Goal: Book appointment/travel/reservation

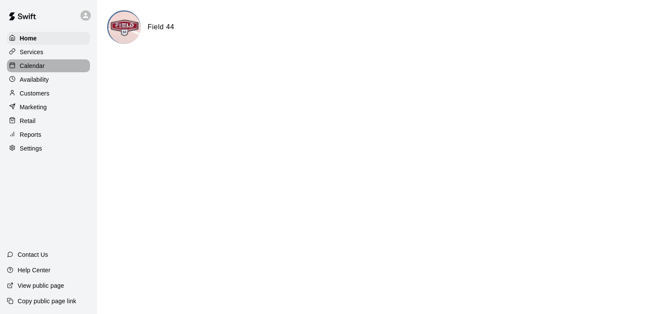
click at [45, 67] on div "Calendar" at bounding box center [48, 65] width 83 height 13
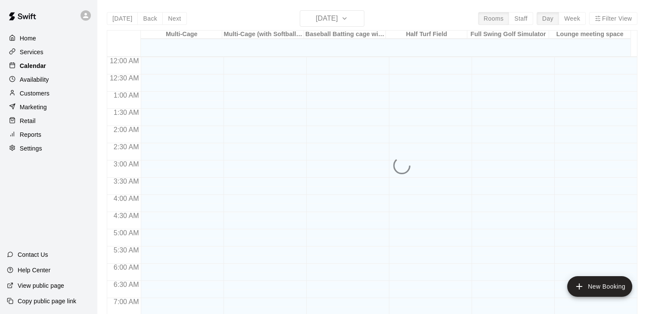
scroll to position [533, 0]
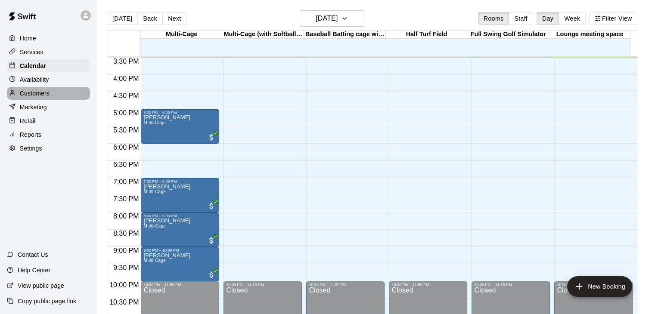
click at [48, 96] on p "Customers" at bounding box center [35, 93] width 30 height 9
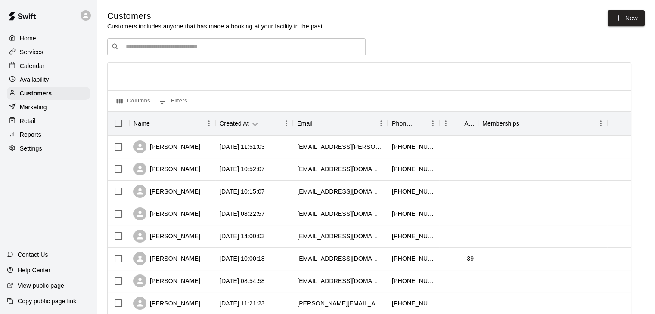
click at [178, 44] on input "Search customers by name or email" at bounding box center [242, 47] width 239 height 9
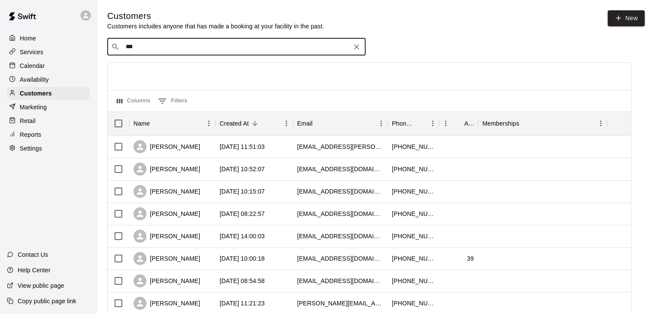
type input "****"
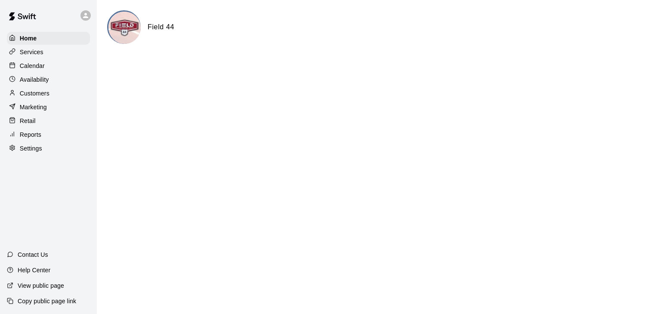
click at [41, 50] on p "Services" at bounding box center [32, 52] width 24 height 9
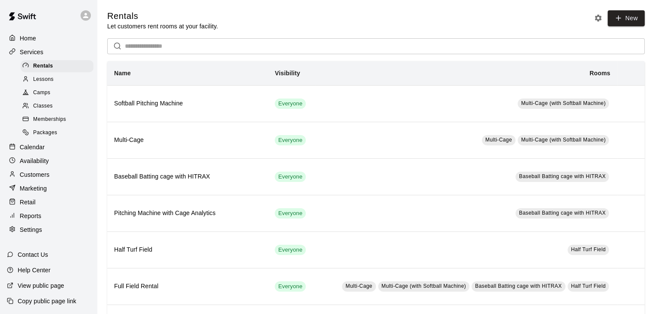
click at [54, 124] on span "Memberships" at bounding box center [49, 119] width 33 height 9
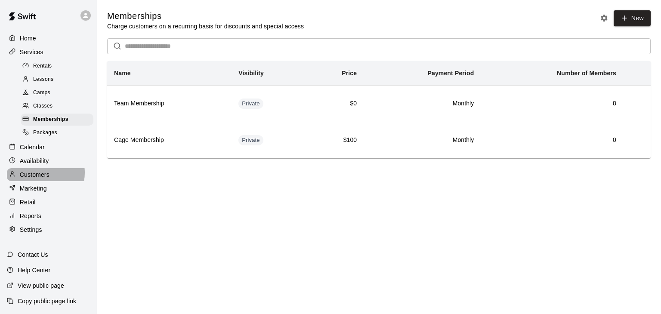
click at [41, 179] on p "Customers" at bounding box center [35, 174] width 30 height 9
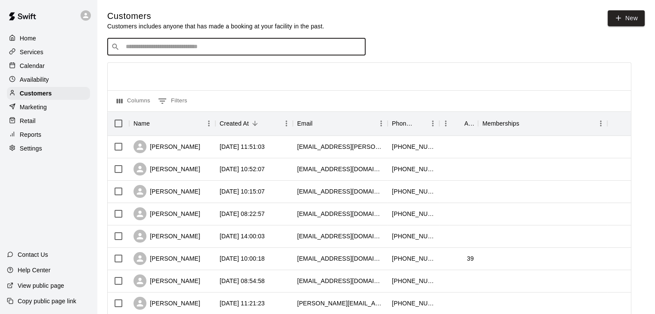
click at [147, 50] on input "Search customers by name or email" at bounding box center [242, 47] width 239 height 9
type input "****"
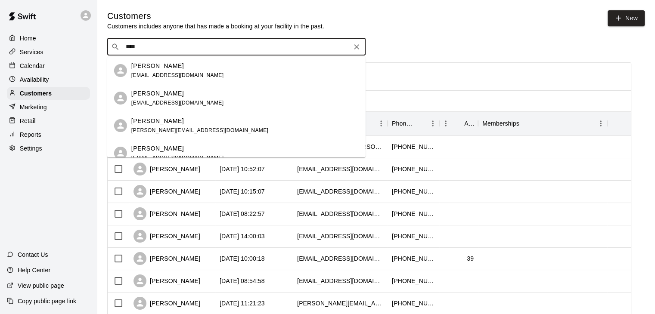
click at [189, 102] on span "[EMAIL_ADDRESS][DOMAIN_NAME]" at bounding box center [177, 103] width 93 height 6
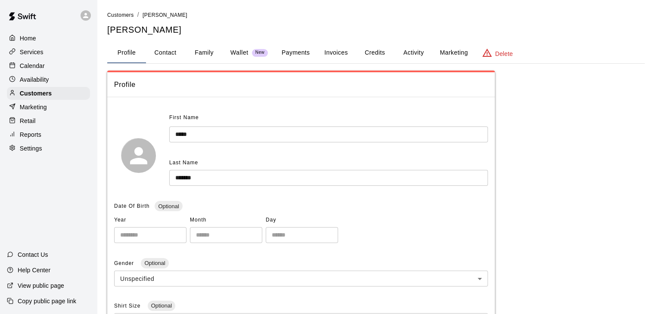
click at [412, 55] on button "Activity" at bounding box center [413, 53] width 39 height 21
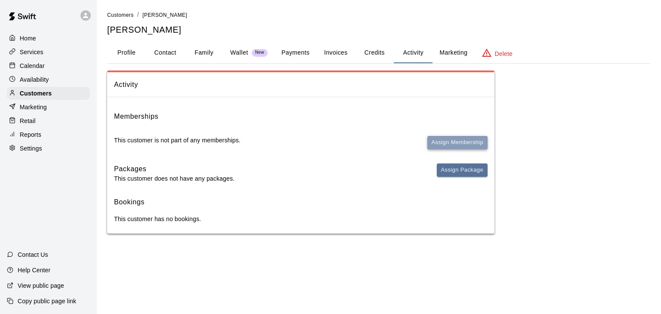
click at [465, 146] on button "Assign Membership" at bounding box center [458, 142] width 60 height 13
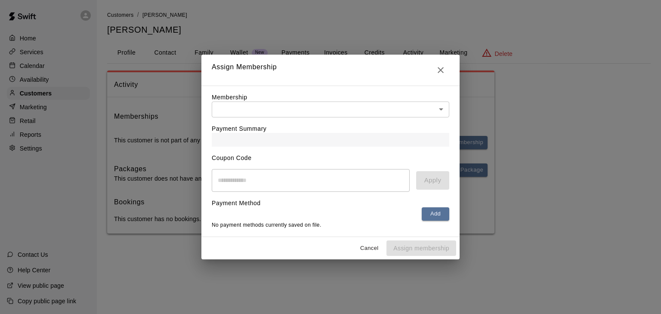
click at [443, 108] on body "Home Services Calendar Availability Customers Marketing Retail Reports Settings…" at bounding box center [330, 125] width 661 height 251
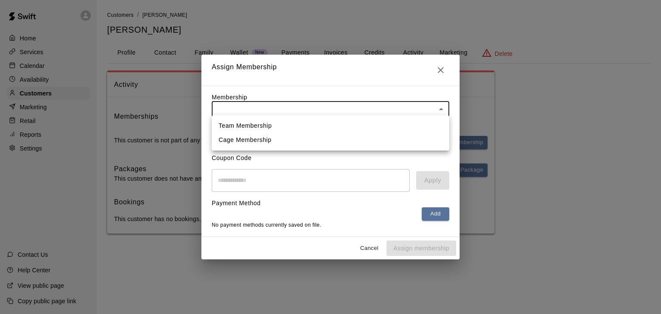
click at [241, 124] on li "Team Membership" at bounding box center [331, 126] width 238 height 14
type input "**********"
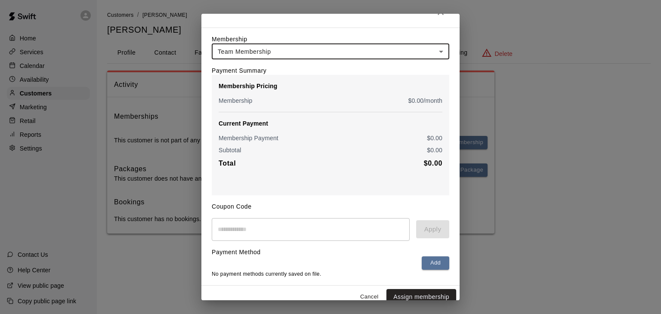
scroll to position [32, 0]
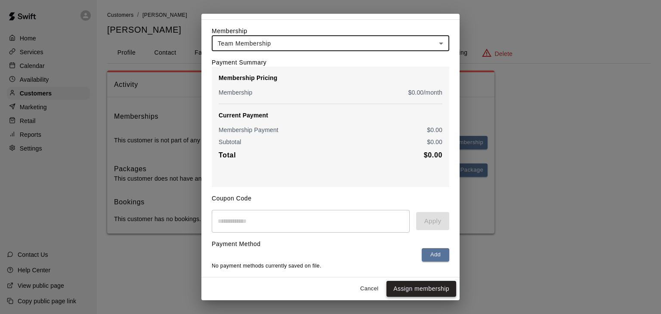
click at [423, 287] on button "Assign membership" at bounding box center [422, 289] width 70 height 16
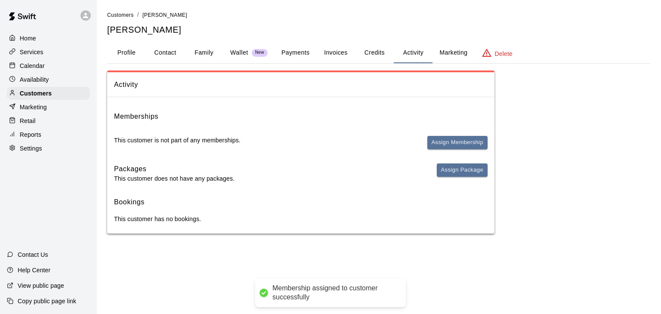
scroll to position [0, 0]
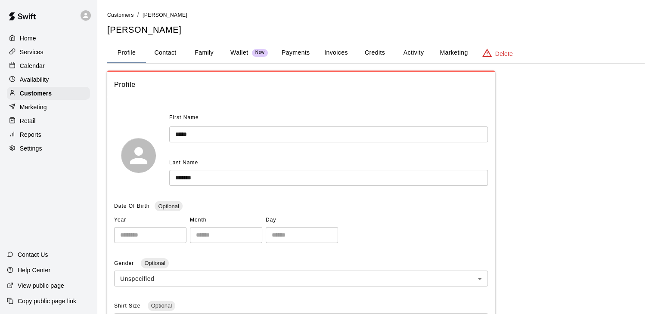
click at [183, 177] on input "*******" at bounding box center [328, 178] width 319 height 16
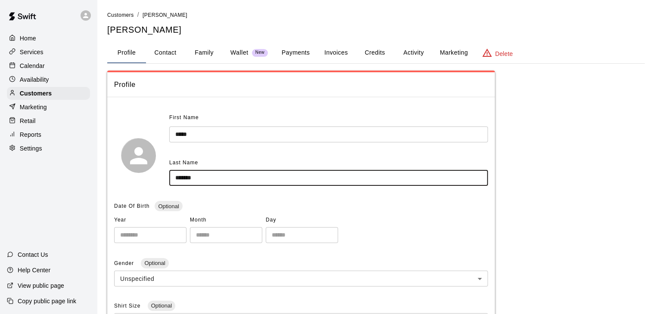
click at [183, 177] on input "*******" at bounding box center [328, 178] width 319 height 16
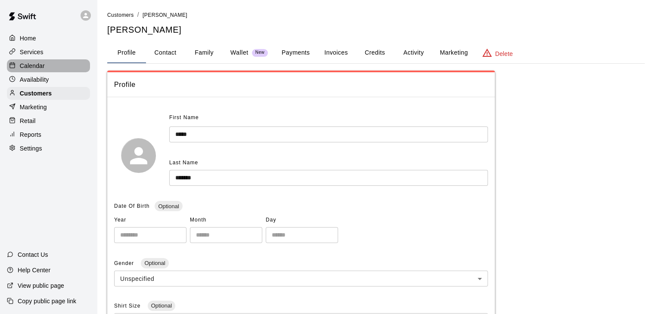
click at [44, 68] on p "Calendar" at bounding box center [32, 66] width 25 height 9
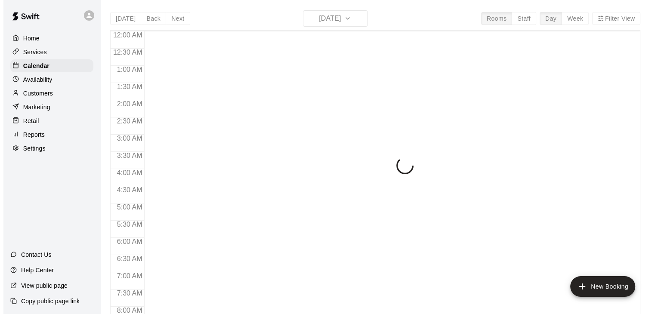
scroll to position [533, 0]
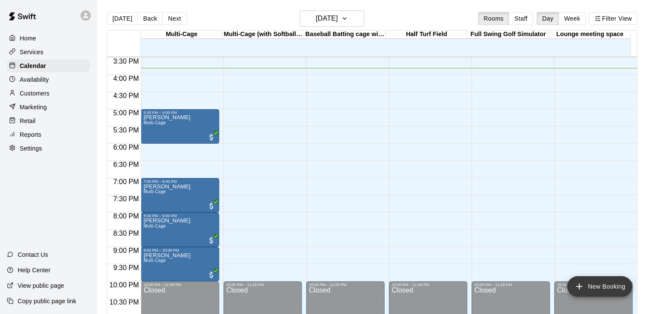
click at [604, 288] on button "New Booking" at bounding box center [599, 286] width 65 height 21
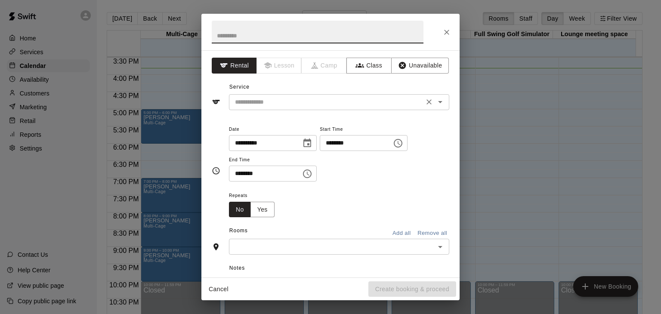
click at [438, 102] on icon "Open" at bounding box center [440, 102] width 4 height 2
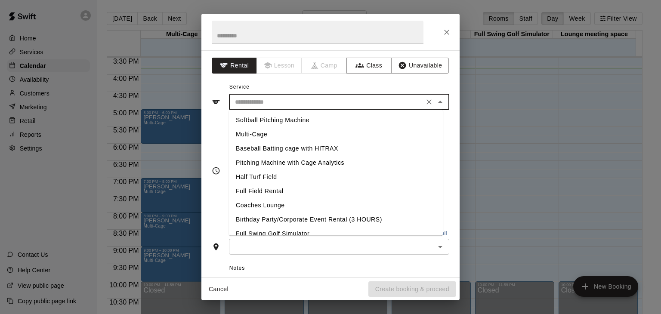
click at [262, 190] on li "Full Field Rental" at bounding box center [336, 191] width 214 height 14
type input "**********"
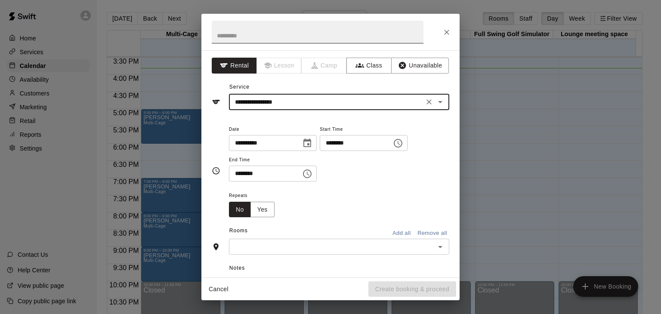
click at [276, 37] on input "text" at bounding box center [318, 32] width 212 height 23
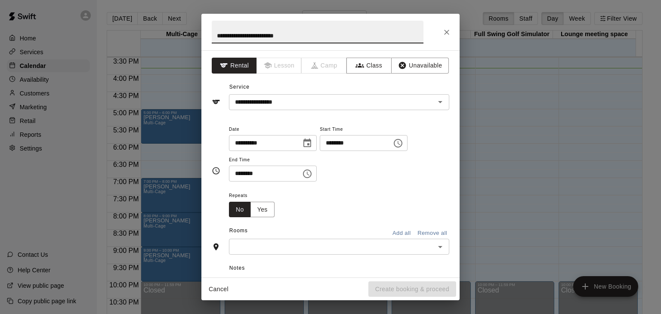
paste input "********"
click at [281, 34] on input "**********" at bounding box center [318, 32] width 212 height 23
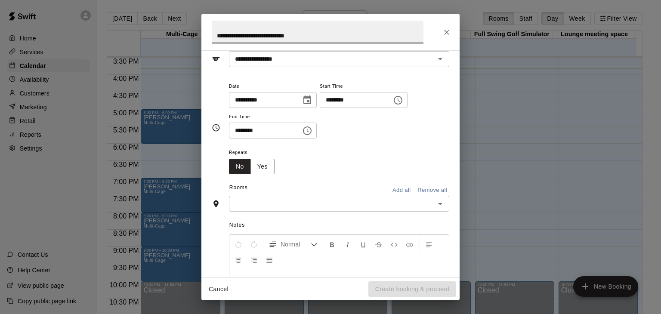
type input "**********"
click at [313, 99] on icon "Choose date, selected date is Aug 13, 2025" at bounding box center [307, 100] width 10 height 10
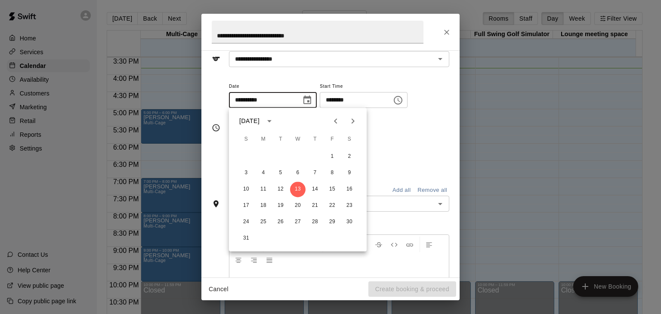
click at [355, 121] on icon "Next month" at bounding box center [353, 121] width 10 height 10
click at [298, 174] on button "5" at bounding box center [297, 172] width 15 height 15
type input "**********"
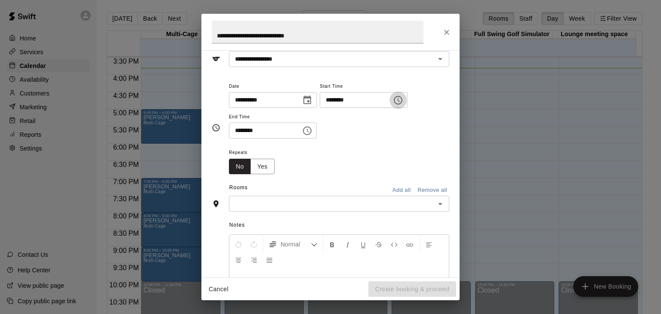
click at [403, 102] on icon "Choose time, selected time is 3:00 PM" at bounding box center [398, 100] width 10 height 10
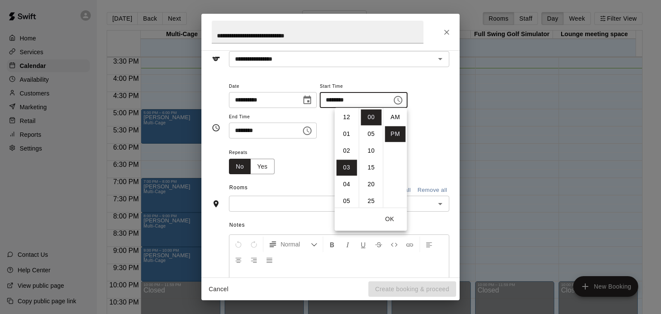
scroll to position [15, 0]
click at [348, 166] on li "06" at bounding box center [347, 168] width 21 height 16
type input "********"
click at [313, 133] on icon "Choose time, selected time is 3:30 PM" at bounding box center [307, 131] width 10 height 10
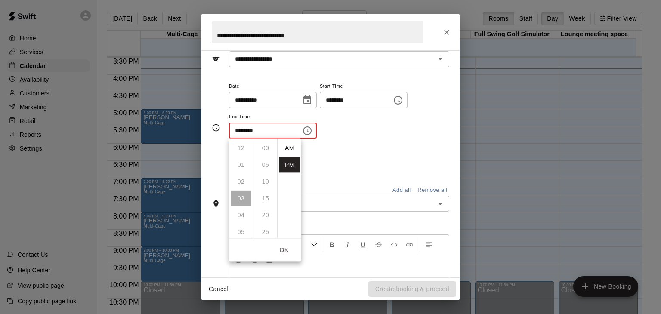
scroll to position [15, 0]
click at [239, 231] on li "08" at bounding box center [241, 233] width 21 height 16
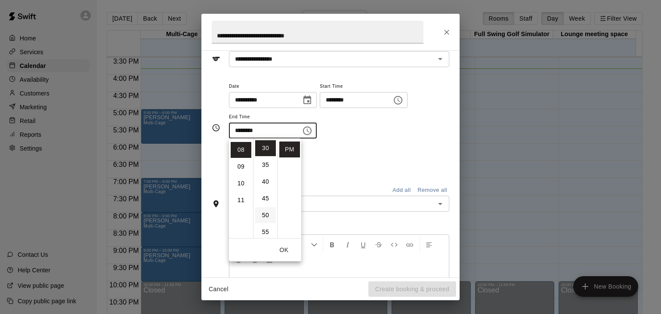
scroll to position [134, 0]
click at [330, 158] on div "Repeats No Yes" at bounding box center [339, 160] width 220 height 27
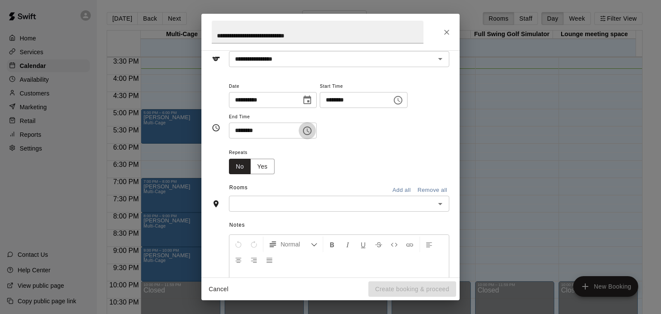
click at [312, 134] on icon "Choose time, selected time is 8:30 PM" at bounding box center [307, 131] width 9 height 9
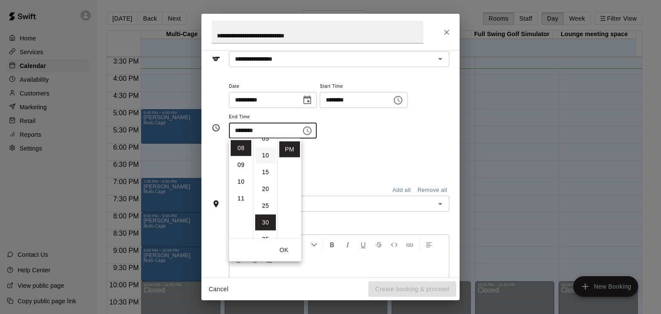
scroll to position [0, 0]
click at [265, 149] on li "00" at bounding box center [265, 148] width 21 height 16
type input "********"
click at [386, 102] on input "********" at bounding box center [353, 100] width 66 height 16
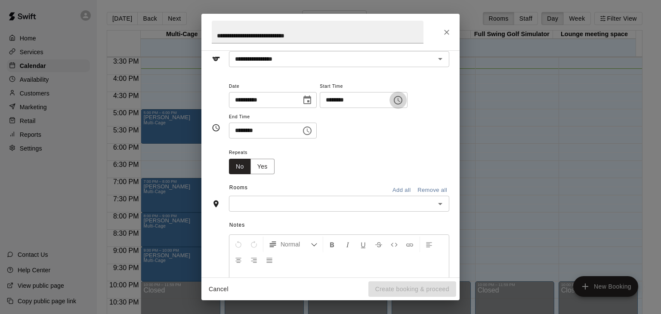
click at [403, 99] on icon "Choose time, selected time is 6:00 PM" at bounding box center [398, 100] width 10 height 10
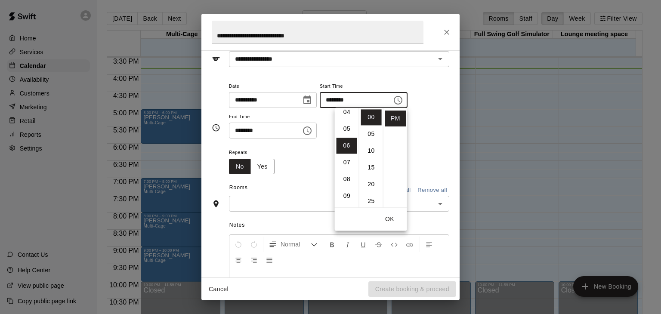
scroll to position [58, 0]
click at [368, 133] on li "30" at bounding box center [371, 132] width 21 height 16
type input "********"
click at [345, 162] on li "06" at bounding box center [347, 160] width 21 height 16
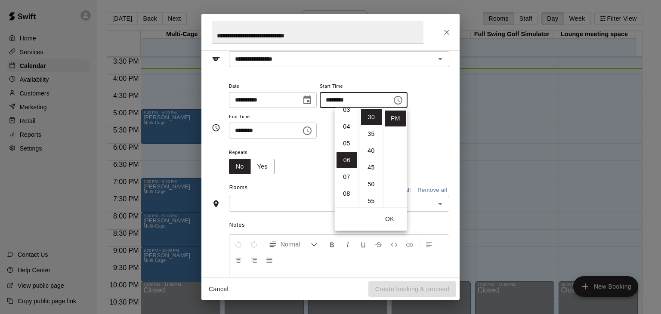
click at [391, 220] on button "OK" at bounding box center [390, 219] width 28 height 16
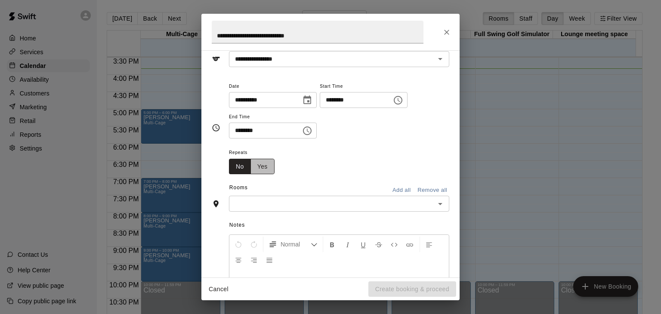
click at [264, 166] on button "Yes" at bounding box center [263, 167] width 24 height 16
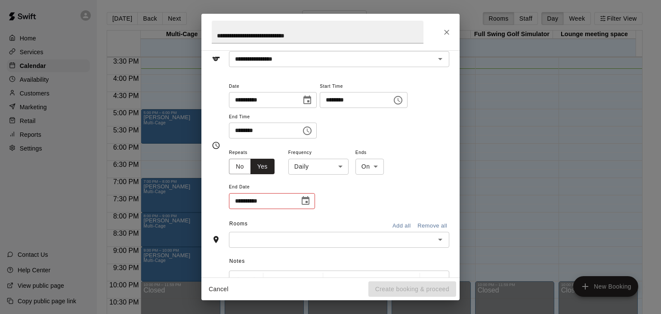
click at [341, 167] on body "Home Services Calendar Availability Customers Marketing Retail Reports Settings…" at bounding box center [330, 164] width 661 height 328
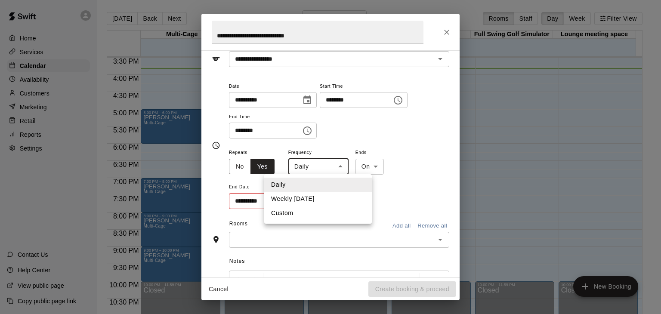
click at [305, 199] on li "Weekly on Wednesday" at bounding box center [318, 199] width 108 height 14
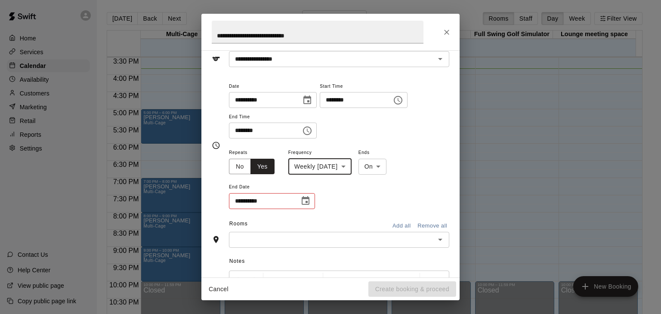
type input "******"
click at [306, 200] on icon "Choose date" at bounding box center [306, 201] width 10 height 10
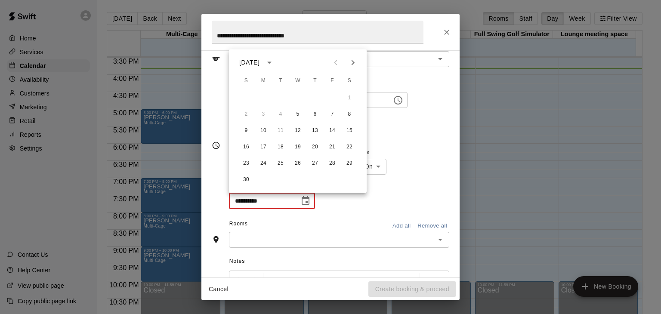
click at [353, 66] on icon "Next month" at bounding box center [353, 62] width 10 height 10
click at [299, 129] on button "17" at bounding box center [297, 130] width 15 height 15
type input "**********"
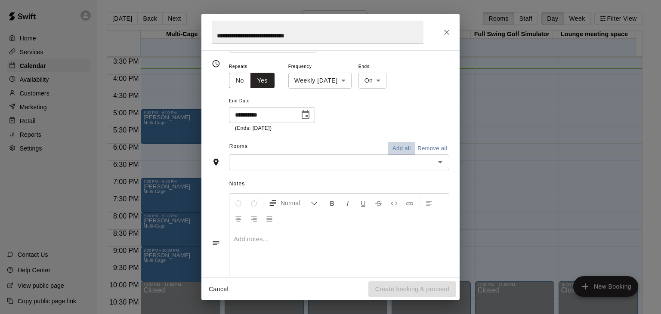
click at [390, 147] on button "Add all" at bounding box center [402, 148] width 28 height 13
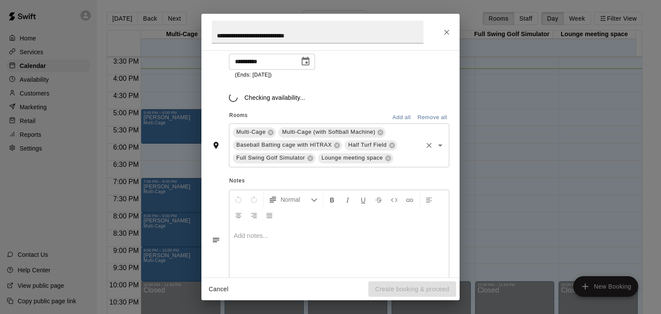
scroll to position [183, 0]
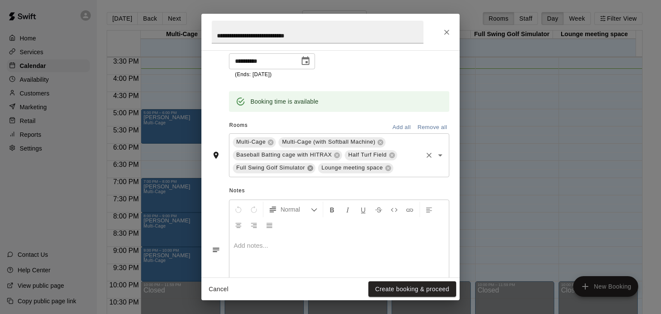
click at [310, 168] on icon at bounding box center [310, 168] width 7 height 7
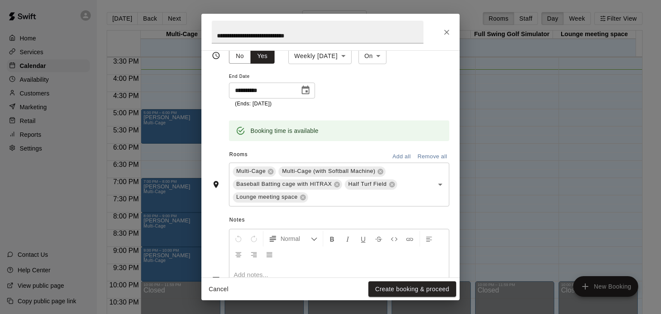
scroll to position [140, 0]
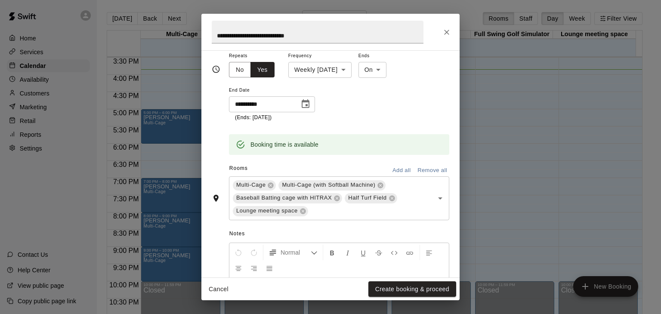
click at [305, 104] on icon "Choose date, selected date is Dec 17, 2025" at bounding box center [306, 104] width 10 height 10
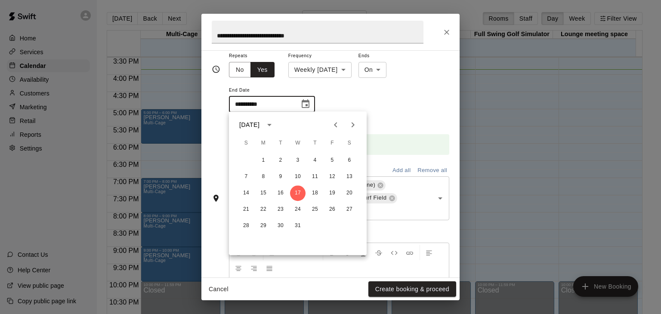
click at [305, 104] on icon "Choose date, selected date is Dec 17, 2025" at bounding box center [306, 104] width 10 height 10
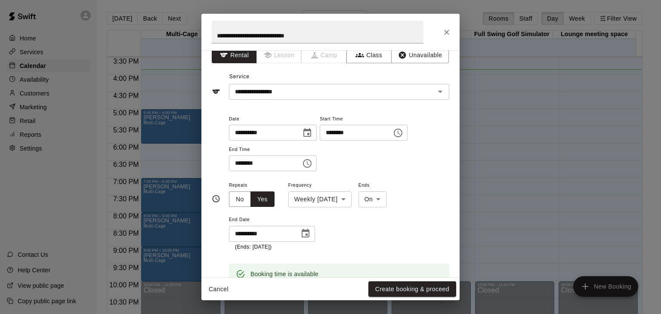
scroll to position [6, 0]
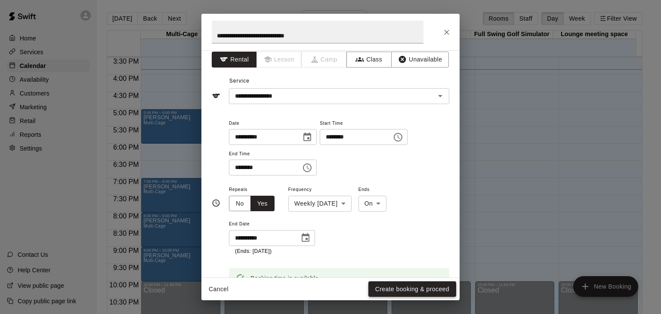
click at [390, 290] on button "Create booking & proceed" at bounding box center [413, 290] width 88 height 16
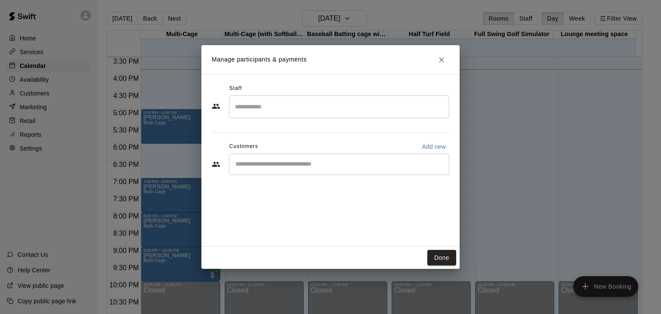
click at [319, 167] on input "Start typing to search customers..." at bounding box center [339, 164] width 213 height 9
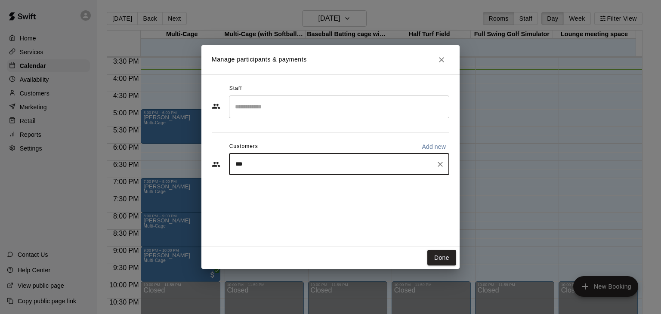
type input "****"
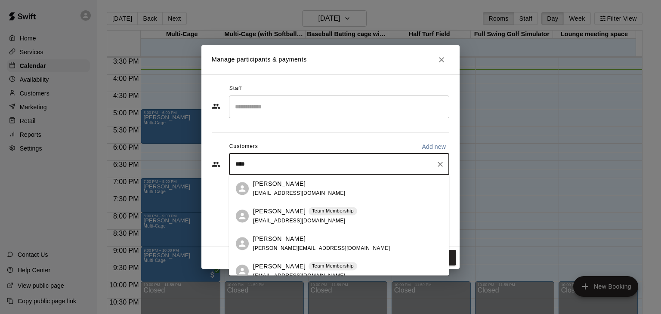
click at [322, 219] on div "David Cevasco Team Membership davecevasco@yahoo.com" at bounding box center [305, 216] width 104 height 19
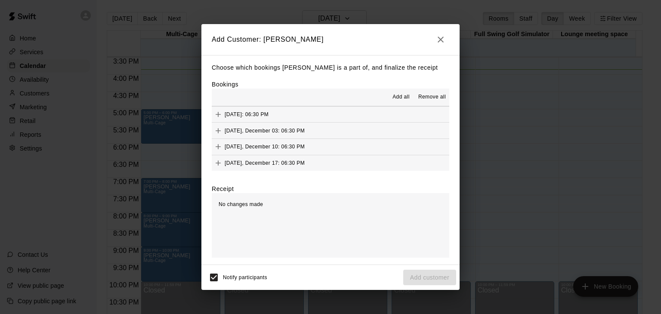
scroll to position [5, 0]
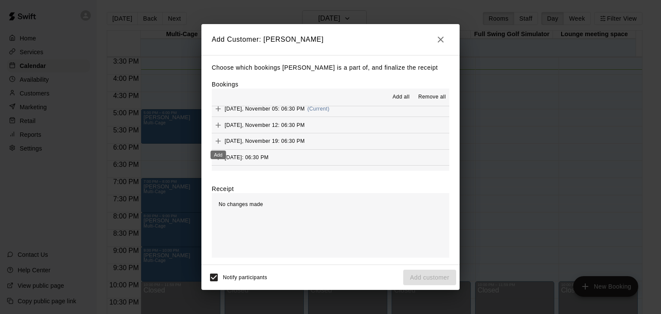
click at [219, 143] on icon "Add" at bounding box center [218, 141] width 9 height 9
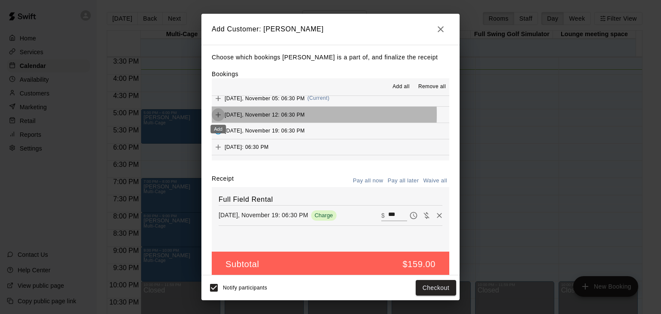
click at [219, 115] on icon "Add" at bounding box center [218, 115] width 9 height 9
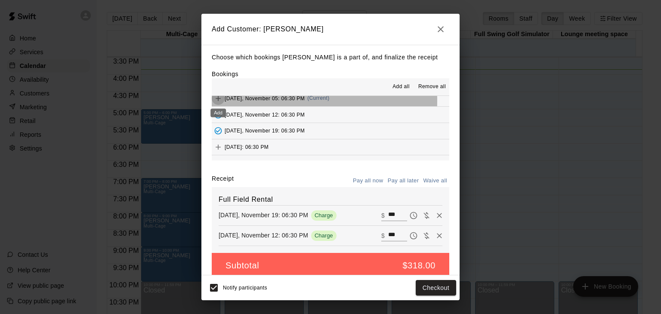
click at [220, 102] on icon "Add" at bounding box center [218, 98] width 9 height 9
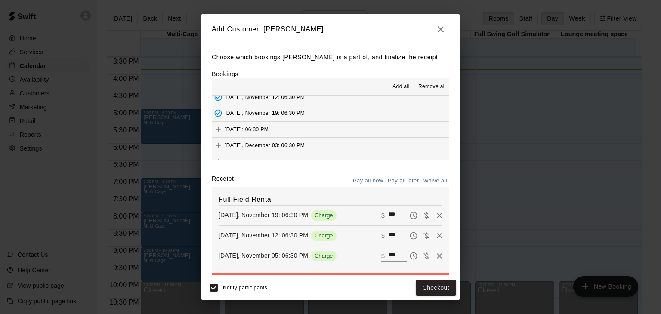
scroll to position [43, 0]
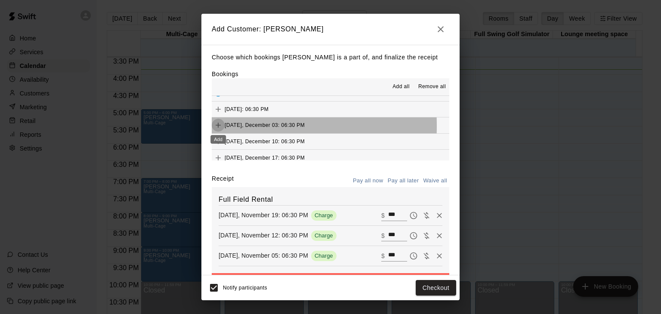
click at [219, 127] on icon "Add" at bounding box center [218, 125] width 9 height 9
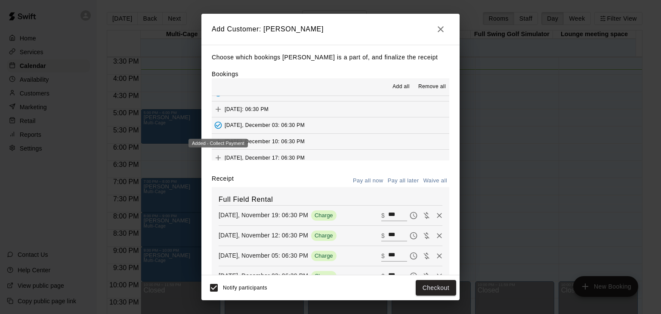
click at [220, 138] on div "Added - Collect Payment" at bounding box center [218, 140] width 61 height 15
drag, startPoint x: 219, startPoint y: 154, endPoint x: 217, endPoint y: 149, distance: 4.6
click at [219, 154] on div "Add" at bounding box center [218, 156] width 15 height 9
drag, startPoint x: 273, startPoint y: 158, endPoint x: 280, endPoint y: 159, distance: 7.3
click at [274, 158] on span "Wednesday, December 17: 06:30 PM" at bounding box center [265, 158] width 80 height 6
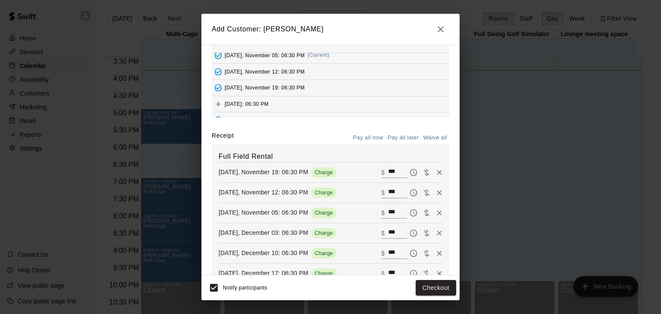
scroll to position [91, 0]
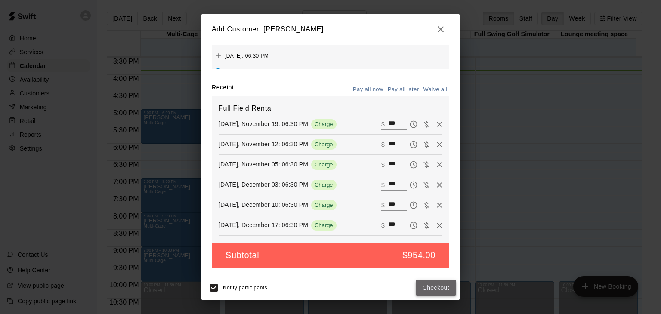
click at [446, 290] on button "Checkout" at bounding box center [436, 288] width 40 height 16
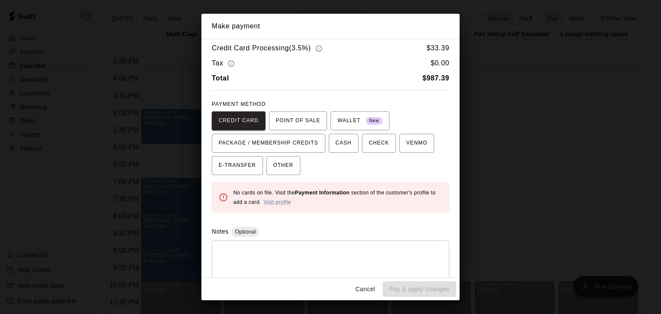
scroll to position [28, 0]
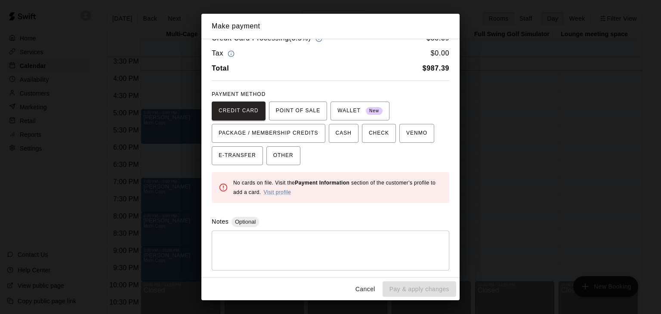
click at [362, 288] on button "Cancel" at bounding box center [366, 290] width 28 height 16
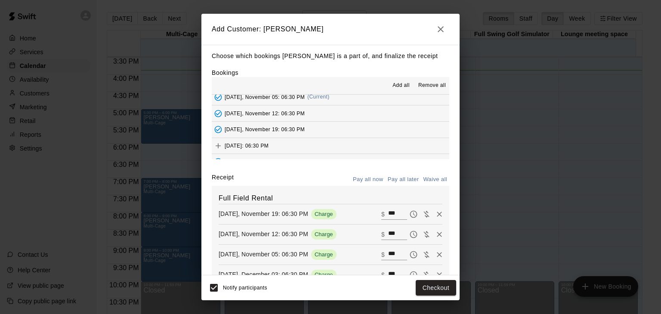
scroll to position [0, 0]
click at [391, 183] on button "Pay all later" at bounding box center [404, 180] width 36 height 13
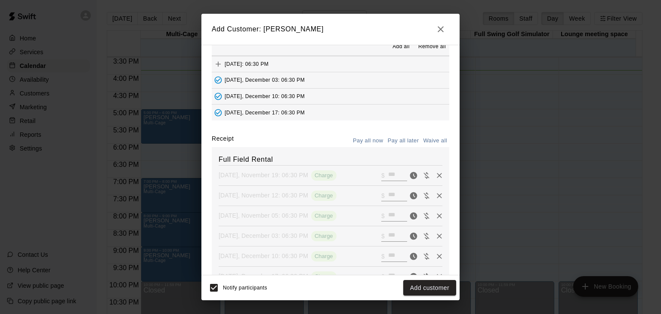
scroll to position [91, 0]
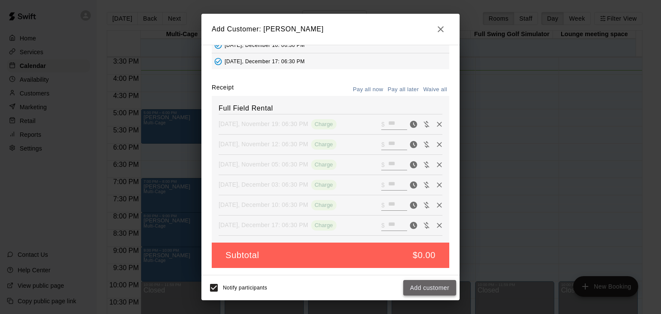
click at [427, 288] on button "Add customer" at bounding box center [429, 288] width 53 height 16
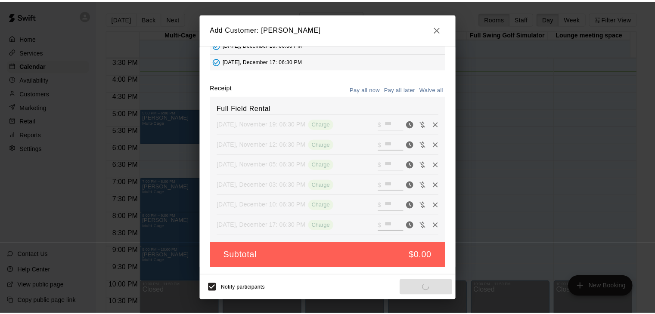
scroll to position [62, 0]
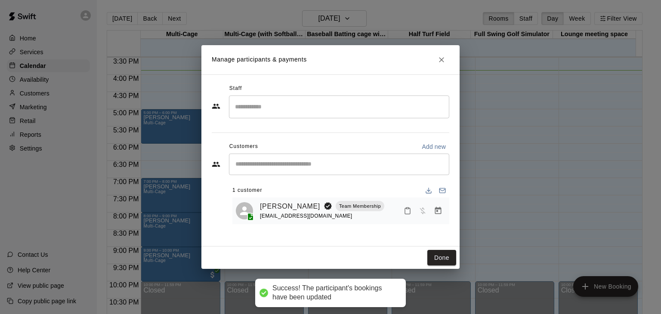
click at [443, 59] on icon "Close" at bounding box center [441, 60] width 9 height 9
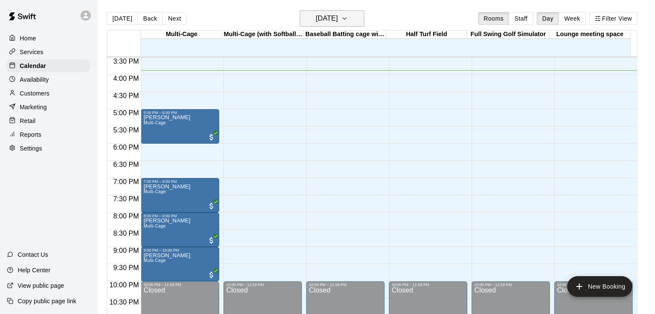
click at [348, 22] on icon "button" at bounding box center [344, 18] width 7 height 10
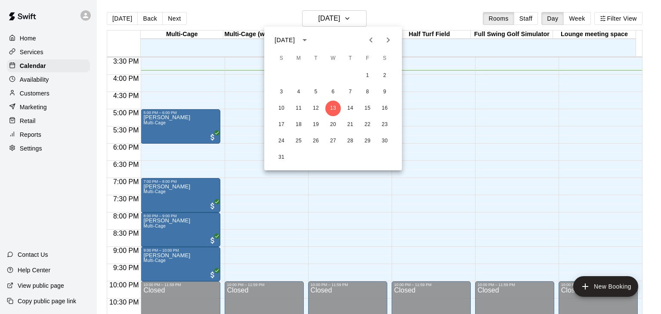
click at [393, 41] on icon "Next month" at bounding box center [388, 40] width 10 height 10
click at [389, 42] on icon "Next month" at bounding box center [388, 40] width 10 height 10
click at [335, 123] on button "19" at bounding box center [332, 124] width 15 height 15
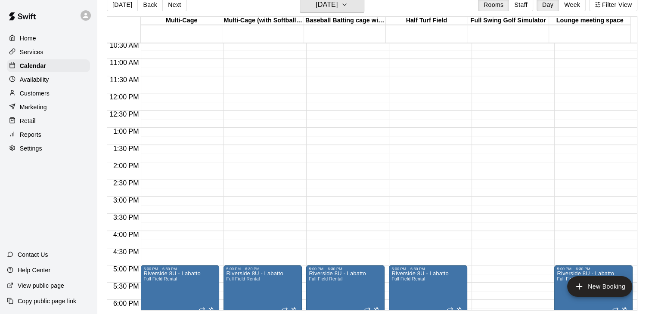
scroll to position [258, 0]
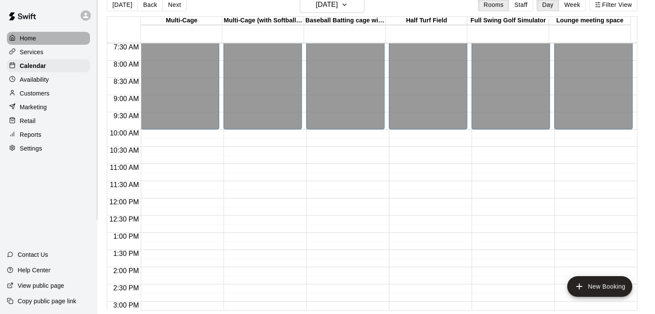
click at [28, 37] on p "Home" at bounding box center [28, 38] width 16 height 9
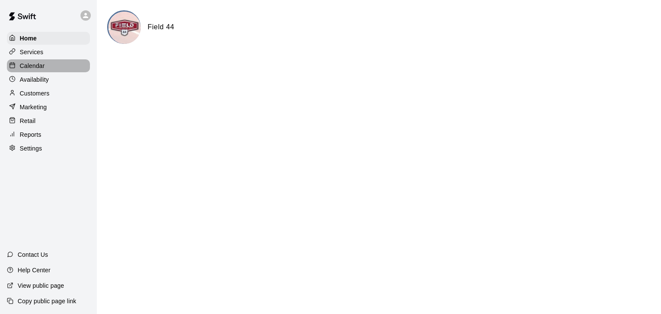
click at [43, 63] on p "Calendar" at bounding box center [32, 66] width 25 height 9
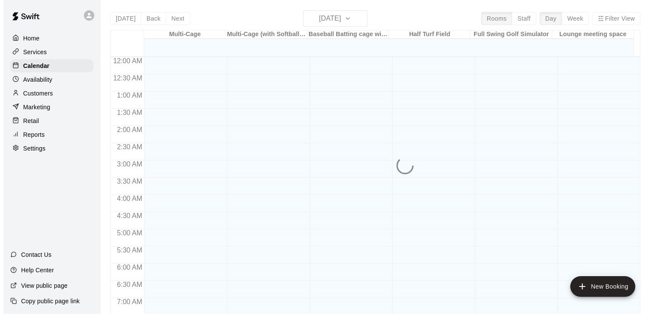
scroll to position [533, 0]
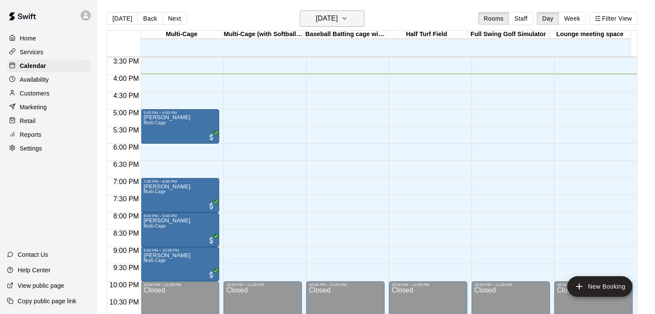
click at [338, 17] on h6 "Wednesday Aug 13" at bounding box center [327, 18] width 22 height 12
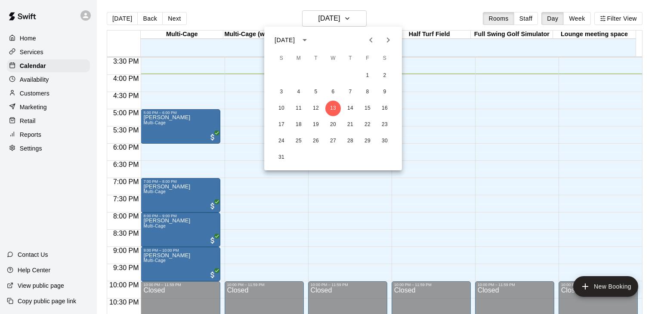
click at [388, 39] on icon "Next month" at bounding box center [388, 39] width 3 height 5
click at [335, 109] on button "12" at bounding box center [332, 108] width 15 height 15
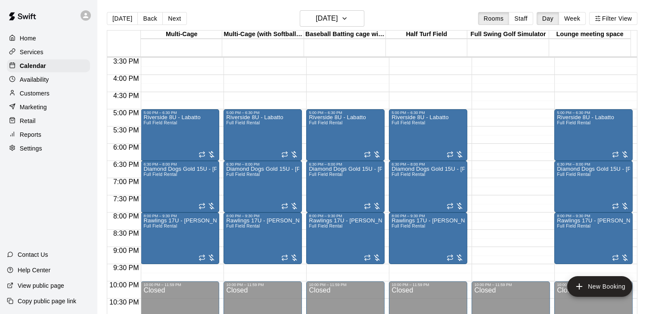
click at [21, 37] on p "Home" at bounding box center [28, 38] width 16 height 9
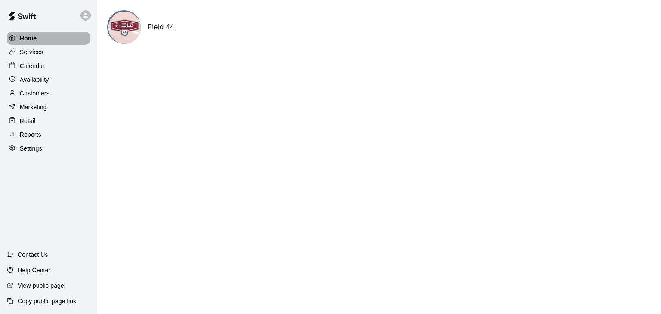
click at [29, 35] on p "Home" at bounding box center [28, 38] width 17 height 9
